Goal: Task Accomplishment & Management: Complete application form

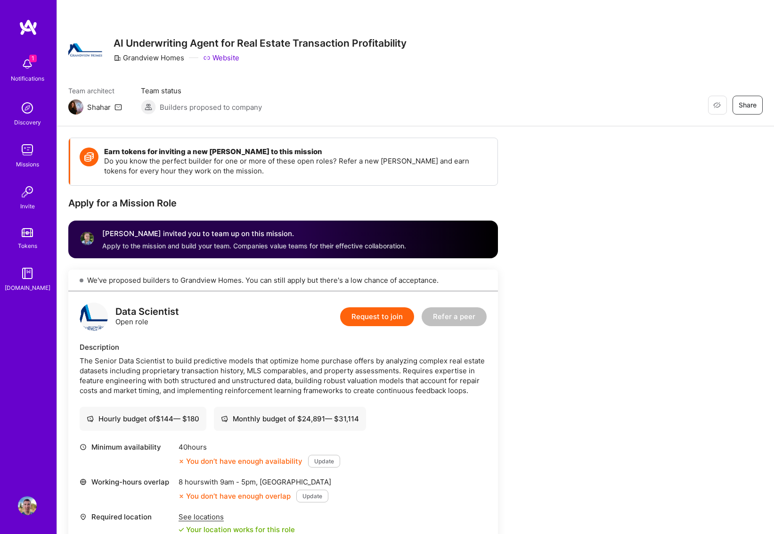
click at [375, 316] on button "Request to join" at bounding box center [377, 316] width 74 height 19
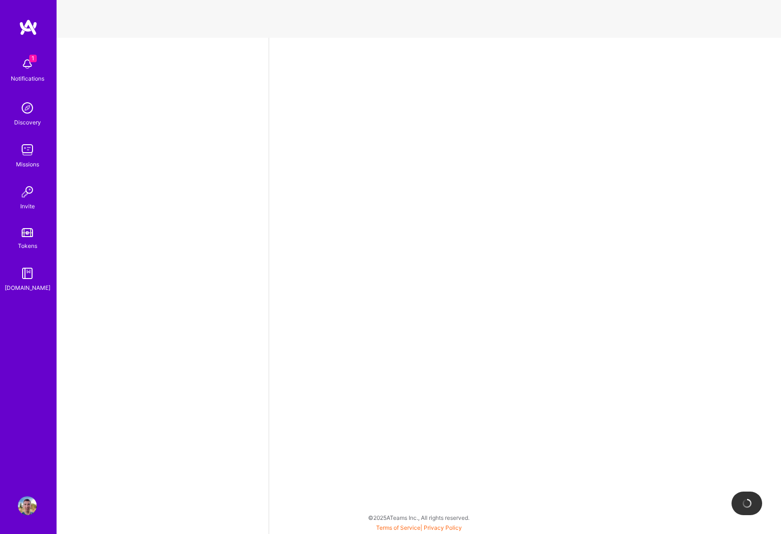
select select "US"
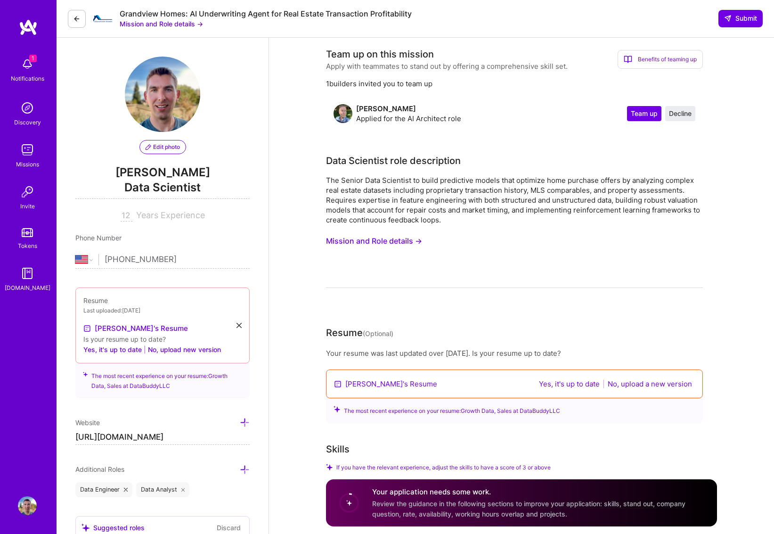
click at [168, 147] on span "Edit photo" at bounding box center [163, 147] width 34 height 8
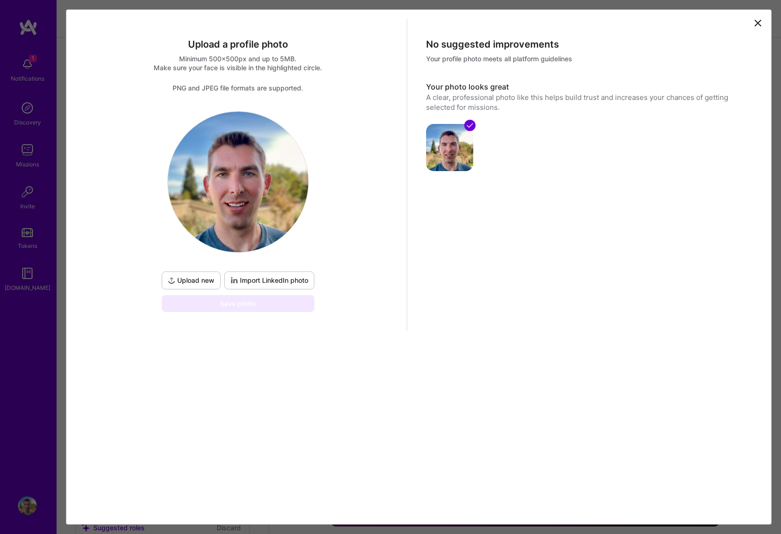
click at [756, 23] on icon at bounding box center [757, 22] width 11 height 11
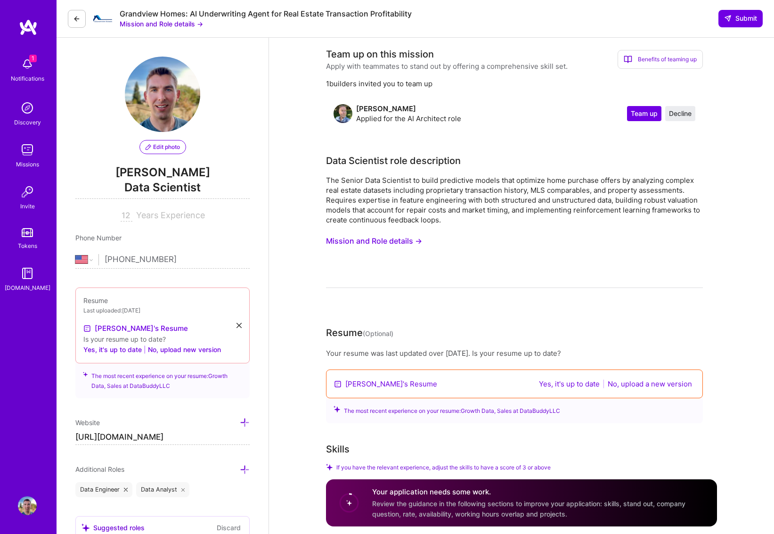
scroll to position [113, 0]
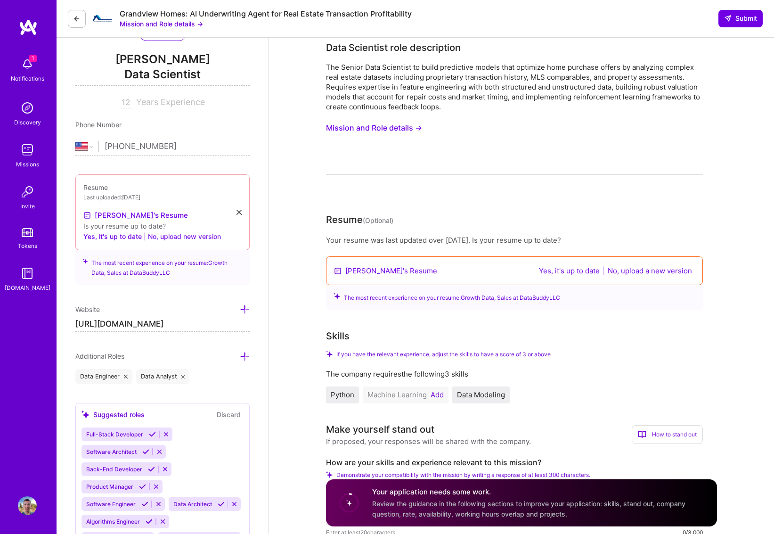
click at [186, 237] on button "No, upload new version" at bounding box center [184, 236] width 73 height 11
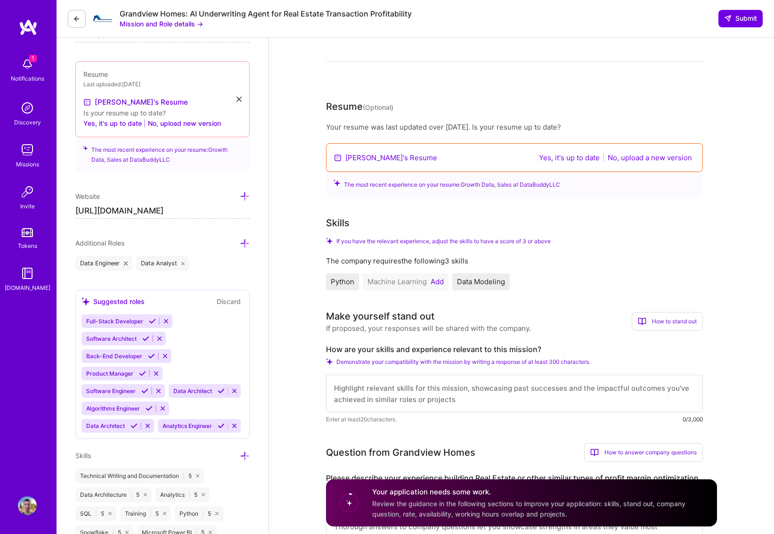
click at [164, 323] on icon at bounding box center [166, 321] width 7 height 7
click at [163, 340] on icon at bounding box center [165, 338] width 7 height 7
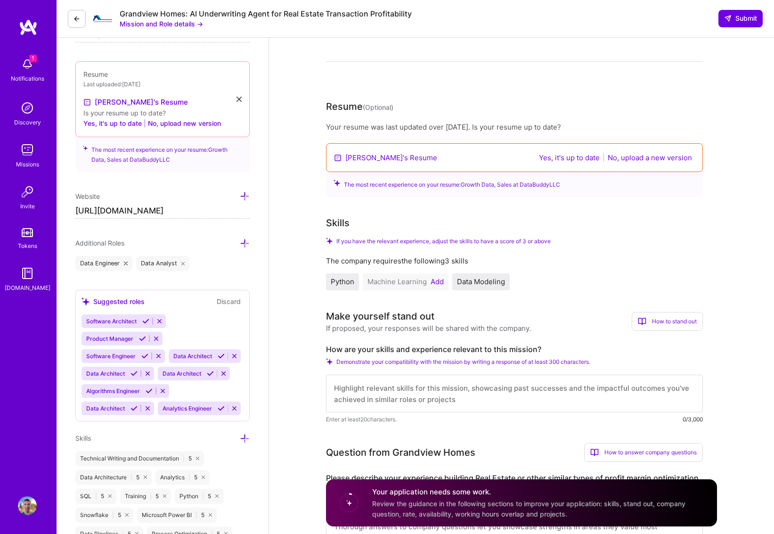
click at [158, 357] on icon at bounding box center [158, 355] width 7 height 7
click at [156, 341] on icon at bounding box center [156, 338] width 7 height 7
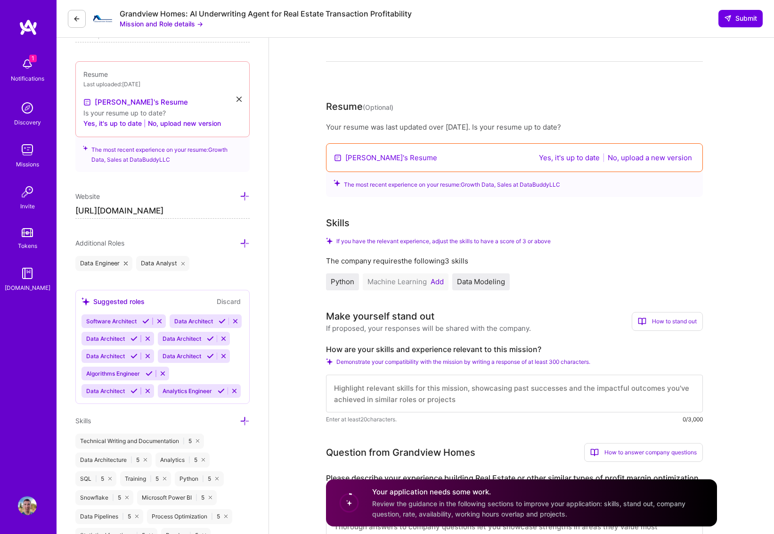
click at [147, 340] on icon at bounding box center [147, 338] width 7 height 7
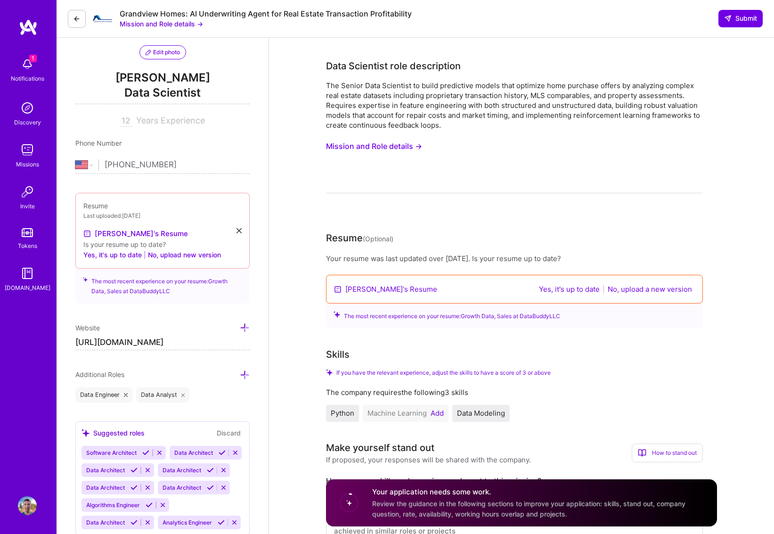
scroll to position [0, 0]
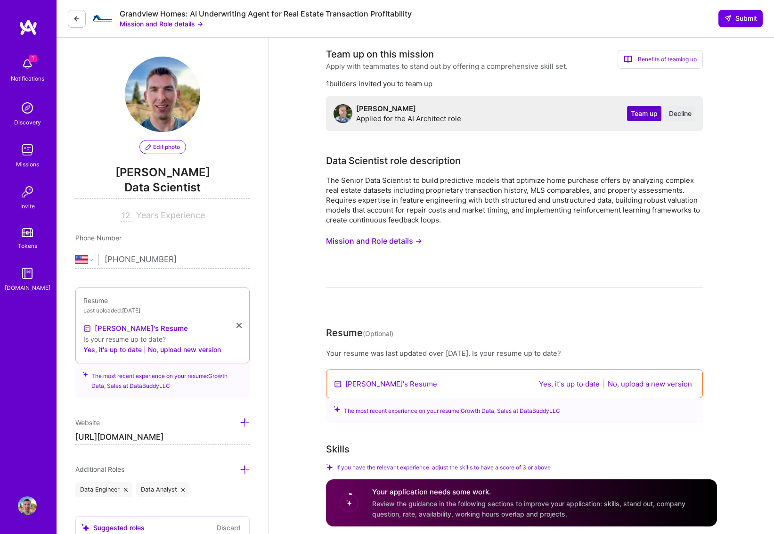
click at [632, 115] on span "Team up" at bounding box center [644, 113] width 27 height 9
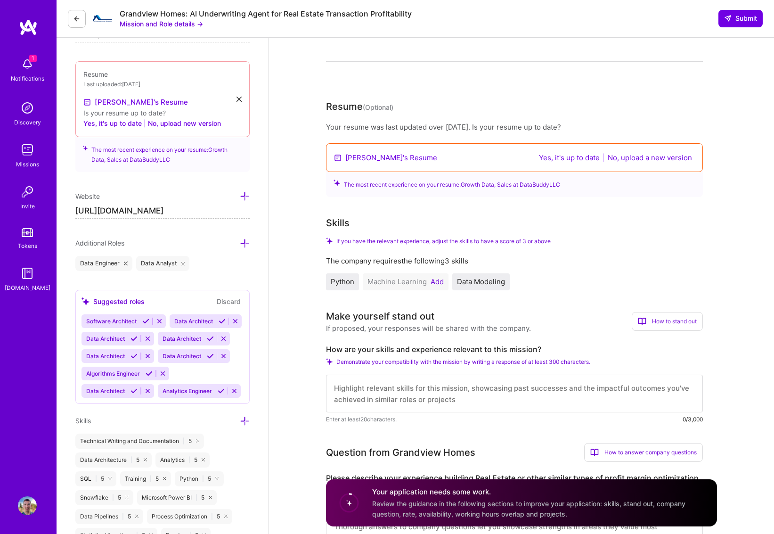
scroll to position [339, 0]
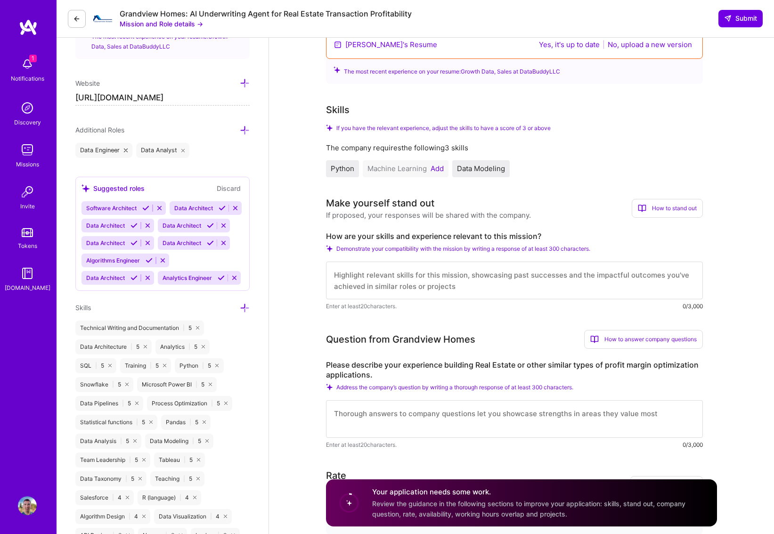
click at [440, 170] on button "Add" at bounding box center [437, 169] width 13 height 8
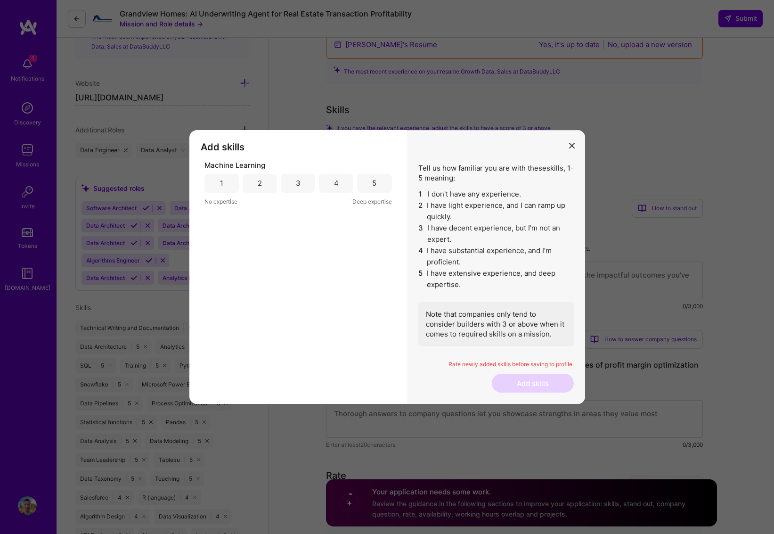
click at [330, 186] on div "4" at bounding box center [336, 183] width 34 height 19
click at [547, 384] on button "Add skills" at bounding box center [533, 383] width 82 height 19
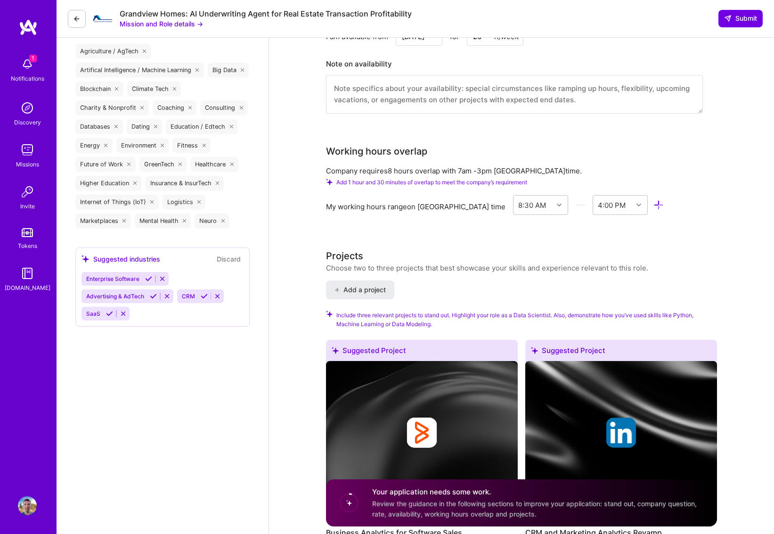
scroll to position [542, 0]
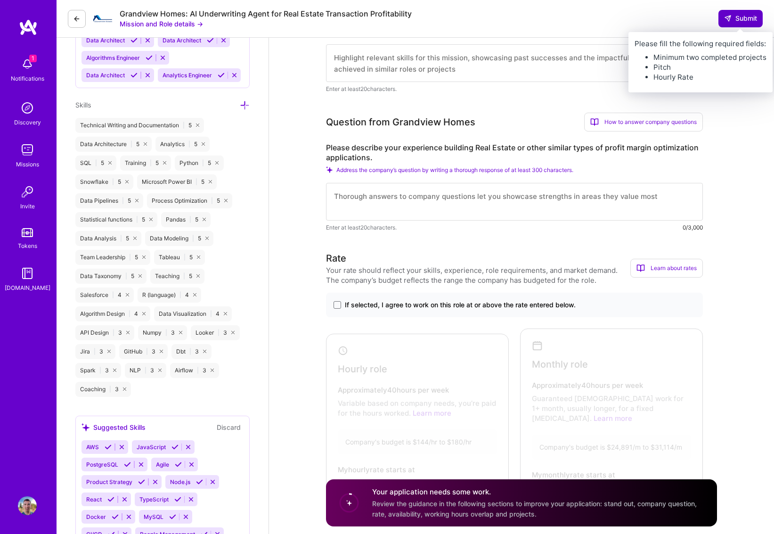
click at [738, 17] on span "Submit" at bounding box center [740, 18] width 33 height 9
